Goal: Task Accomplishment & Management: Use online tool/utility

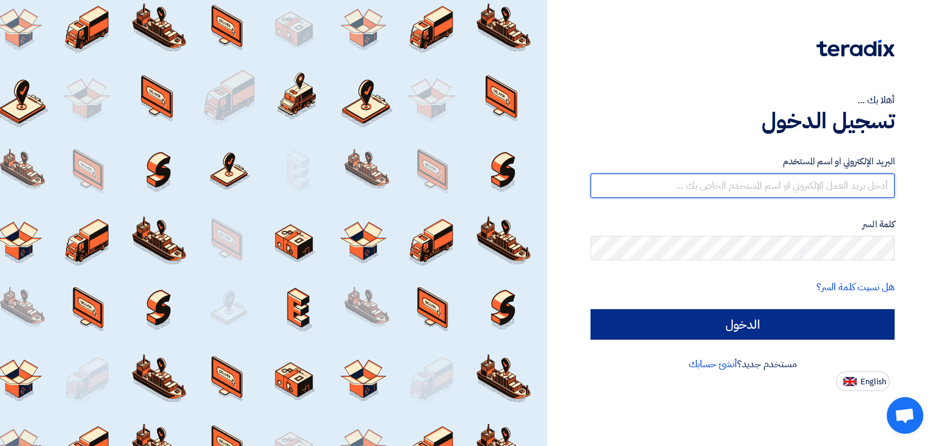
type input "[EMAIL_ADDRESS][DOMAIN_NAME]"
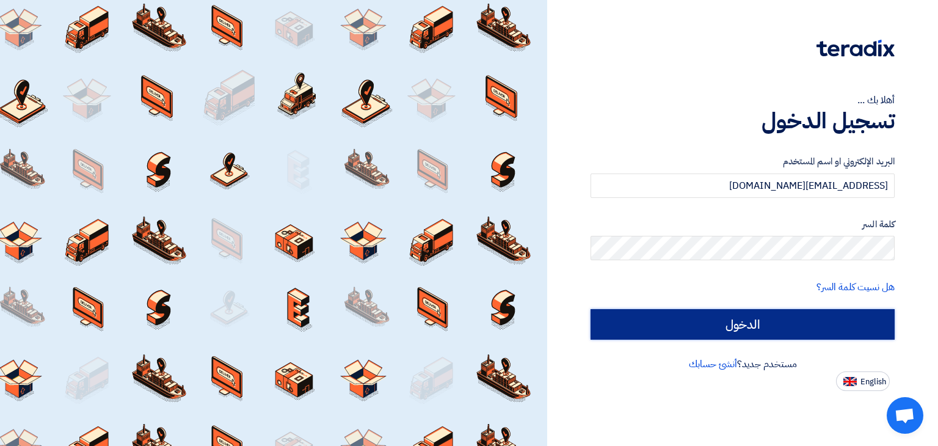
click at [758, 329] on input "الدخول" at bounding box center [742, 324] width 304 height 31
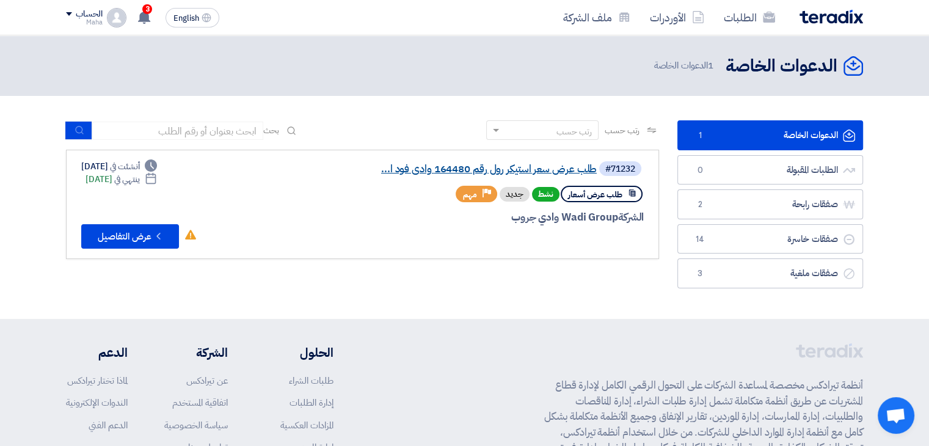
click at [415, 170] on link "طلب عرض سعر استيكر رول رقم 164480 وادى فود ا..." at bounding box center [474, 169] width 244 height 11
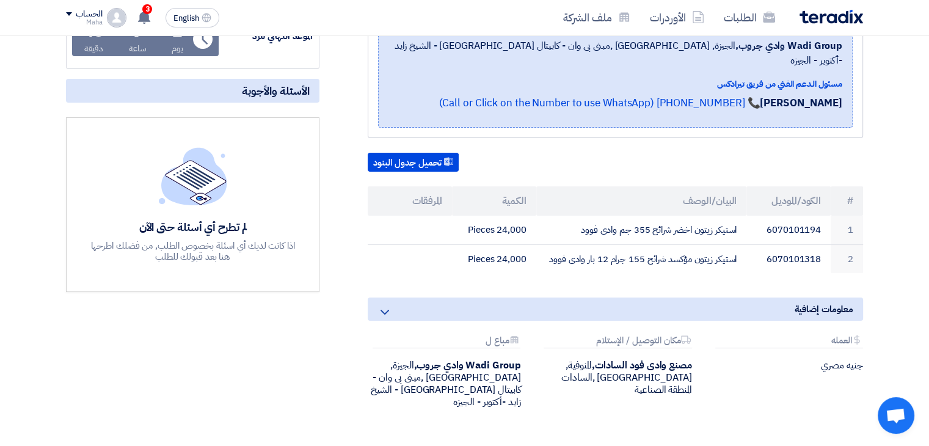
scroll to position [244, 0]
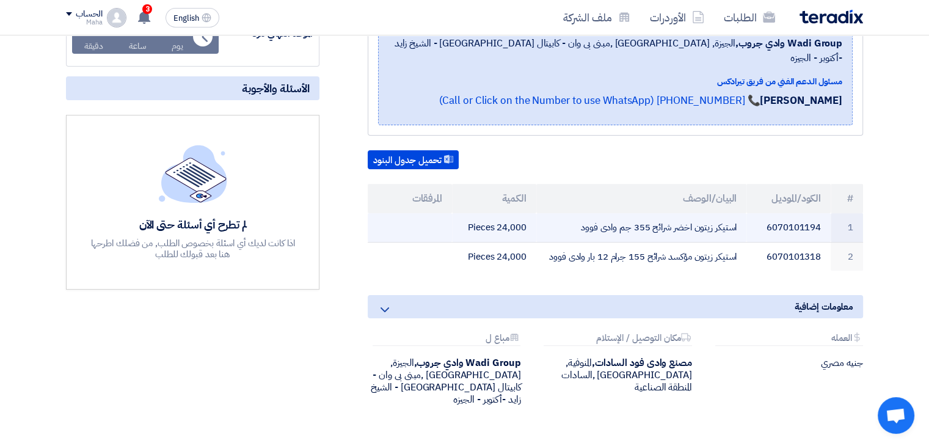
drag, startPoint x: 766, startPoint y: 211, endPoint x: 824, endPoint y: 206, distance: 58.2
click at [824, 213] on td "6070101194" at bounding box center [788, 227] width 84 height 29
copy td "6070101194"
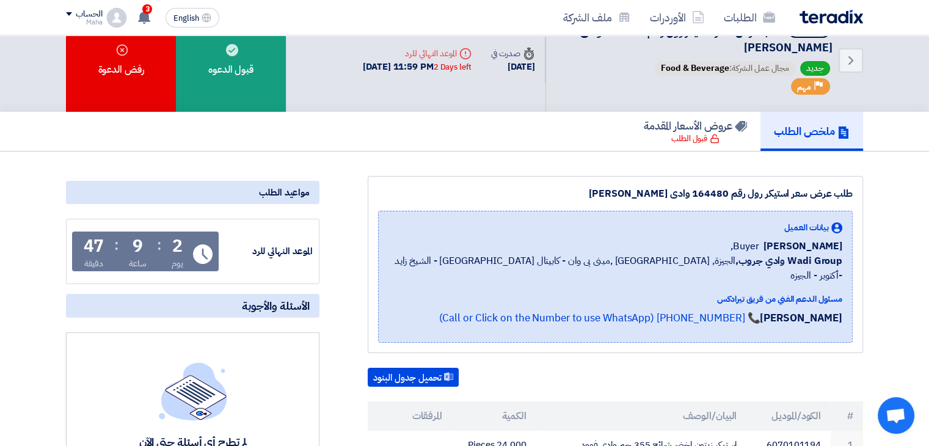
scroll to position [0, 0]
